Goal: Task Accomplishment & Management: Manage account settings

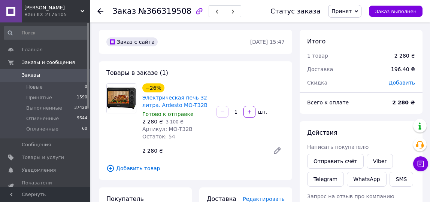
click at [45, 73] on span "Заказы" at bounding box center [46, 75] width 48 height 7
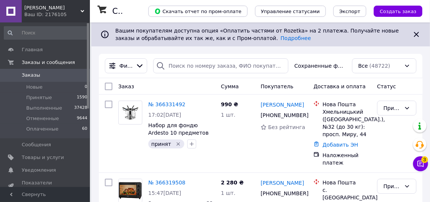
scroll to position [102, 0]
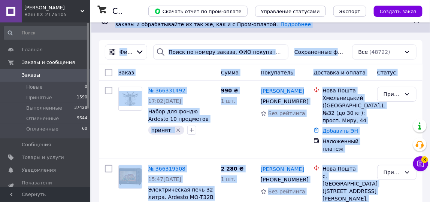
scroll to position [0, 0]
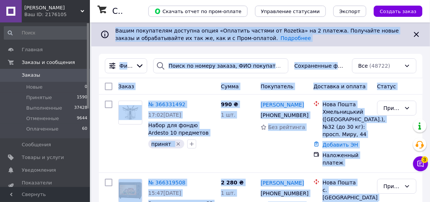
click at [44, 78] on span "Заказы" at bounding box center [46, 75] width 48 height 7
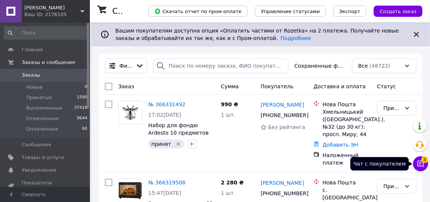
click at [425, 162] on span "3" at bounding box center [425, 160] width 7 height 7
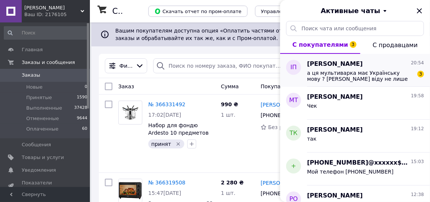
click at [376, 76] on span "а ця мультиварка має Українську мову ? маю віду не лише на кнопках а і на ікрані" at bounding box center [360, 76] width 106 height 12
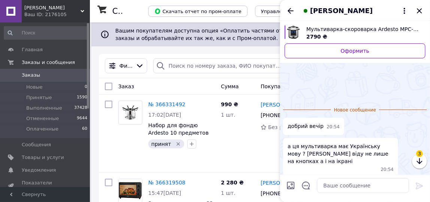
scroll to position [25, 0]
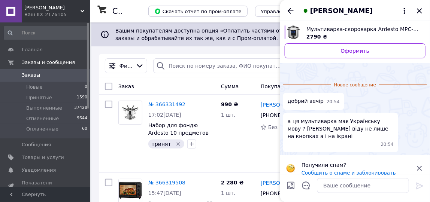
click at [360, 31] on span "Мультиварка-скороварка Ardesto MPC-P226, 900 Вт, чаша-6л, електродвигун." at bounding box center [363, 28] width 113 height 7
click at [331, 181] on textarea at bounding box center [363, 185] width 92 height 15
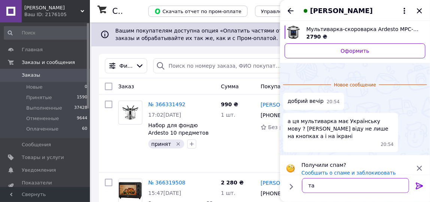
type textarea "так"
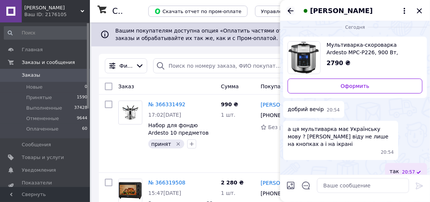
click at [290, 7] on icon "Назад" at bounding box center [290, 10] width 9 height 9
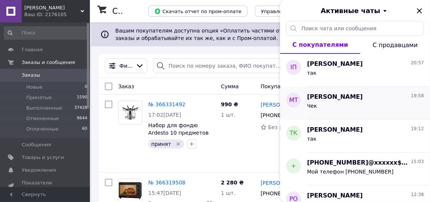
click at [328, 102] on div "Чек" at bounding box center [365, 108] width 117 height 12
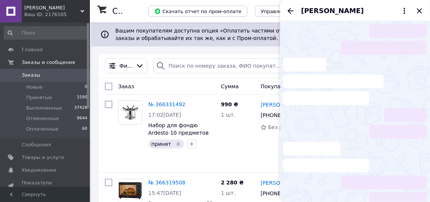
scroll to position [161, 0]
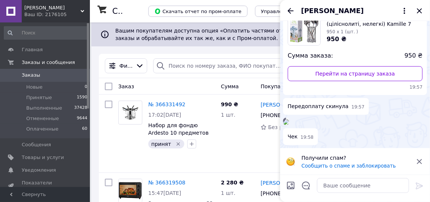
click at [290, 13] on icon "Назад" at bounding box center [290, 10] width 9 height 9
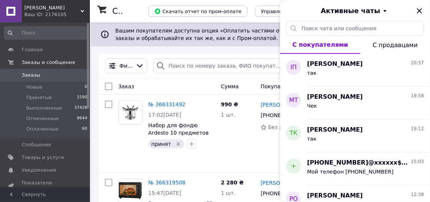
click at [420, 10] on icon "Закрыть" at bounding box center [419, 10] width 9 height 9
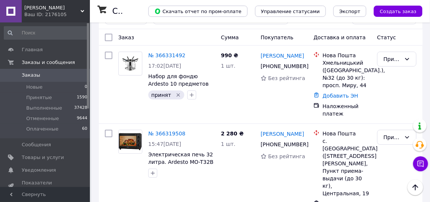
scroll to position [0, 0]
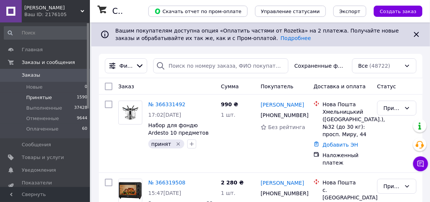
click at [39, 96] on span "Принятые" at bounding box center [39, 97] width 26 height 7
